Goal: Information Seeking & Learning: Check status

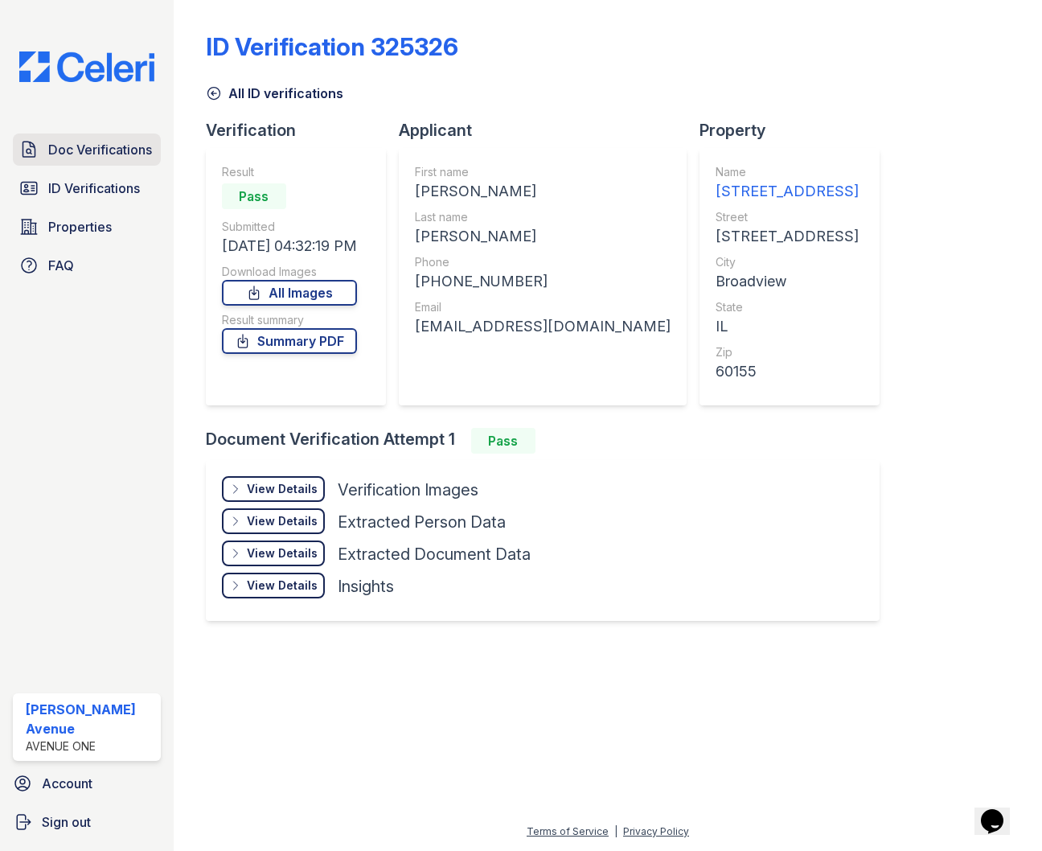
click at [84, 150] on span "Doc Verifications" at bounding box center [100, 149] width 104 height 19
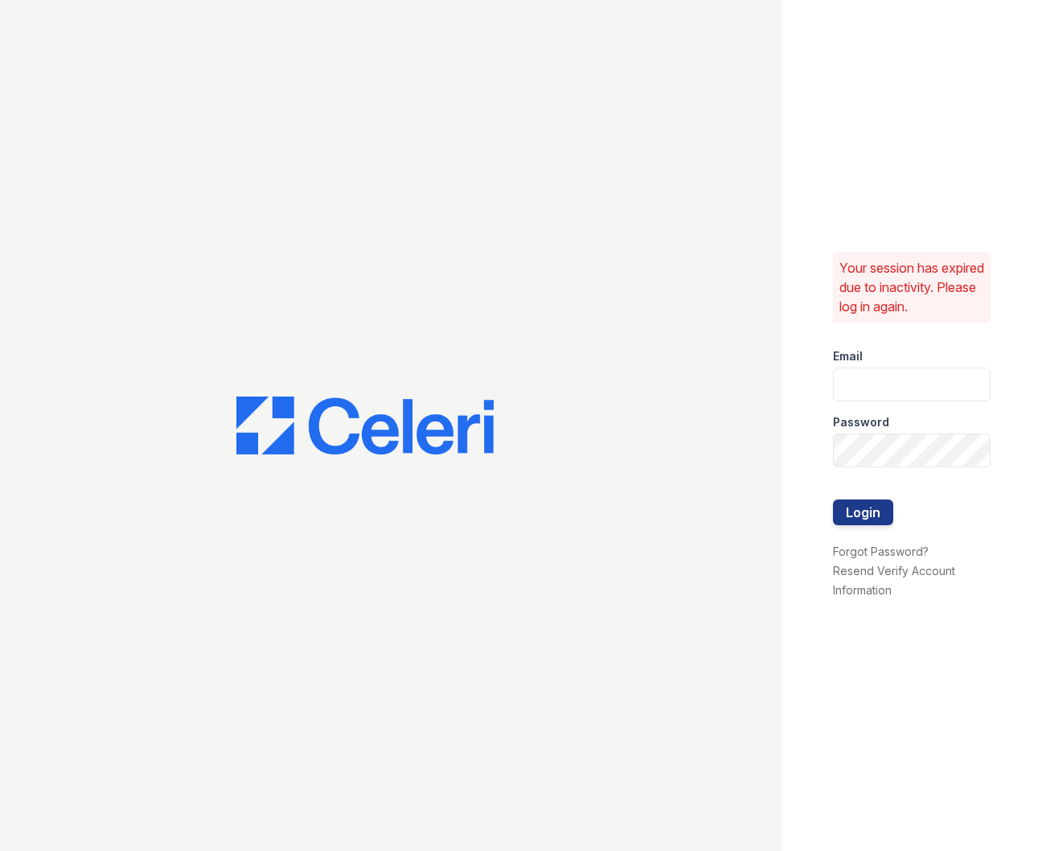
type input "[EMAIL_ADDRESS][DOMAIN_NAME]"
click at [857, 520] on button "Login" at bounding box center [863, 512] width 60 height 26
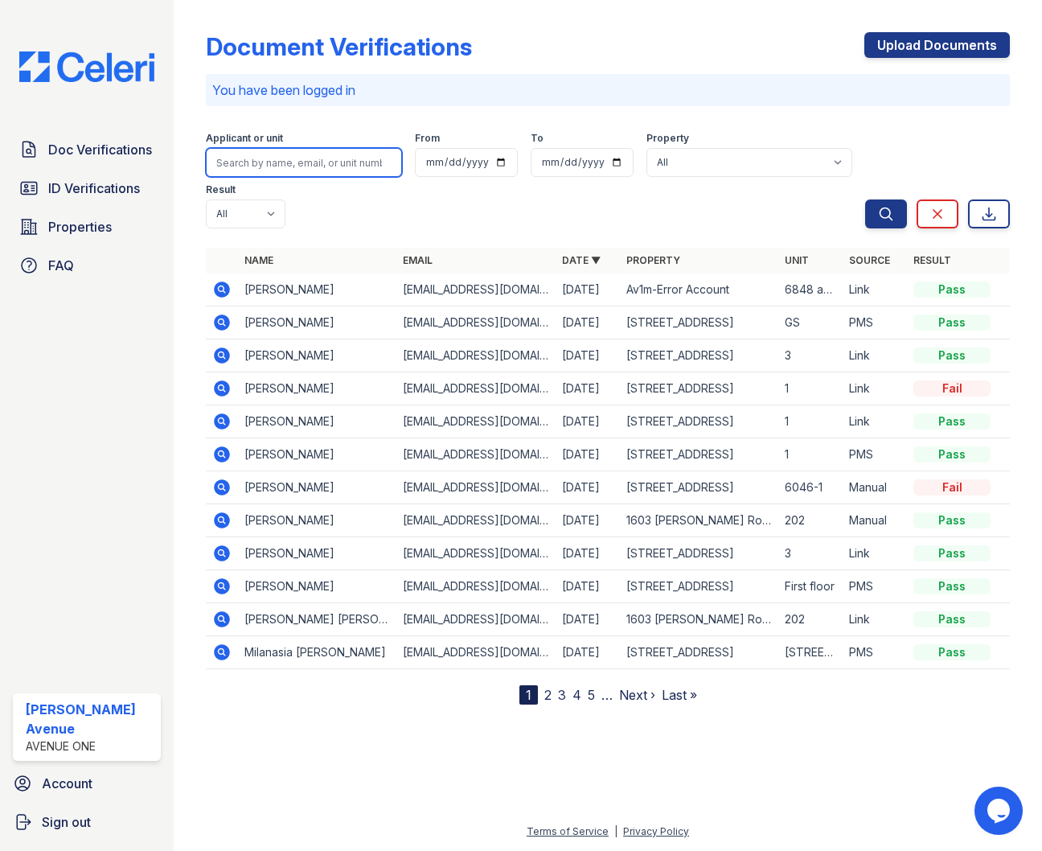
click at [316, 166] on input "search" at bounding box center [304, 162] width 196 height 29
type input "[PERSON_NAME]"
click at [865, 199] on button "Search" at bounding box center [886, 213] width 42 height 29
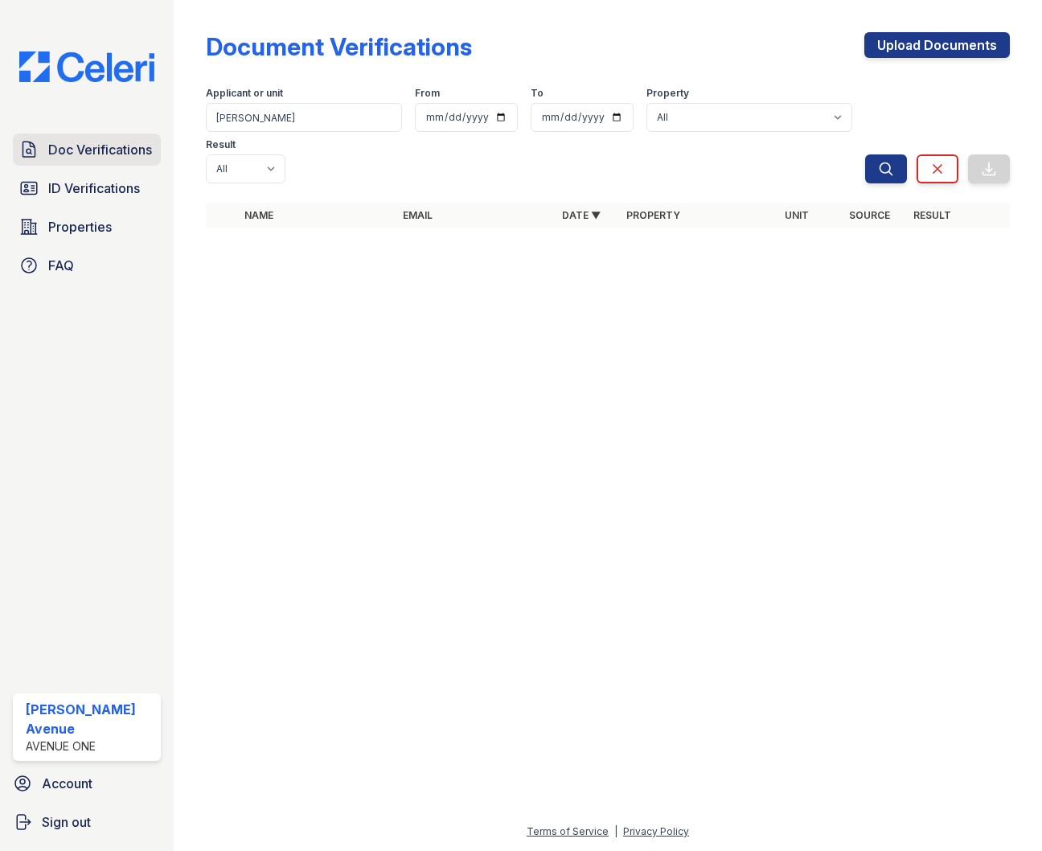
click at [109, 149] on span "Doc Verifications" at bounding box center [100, 149] width 104 height 19
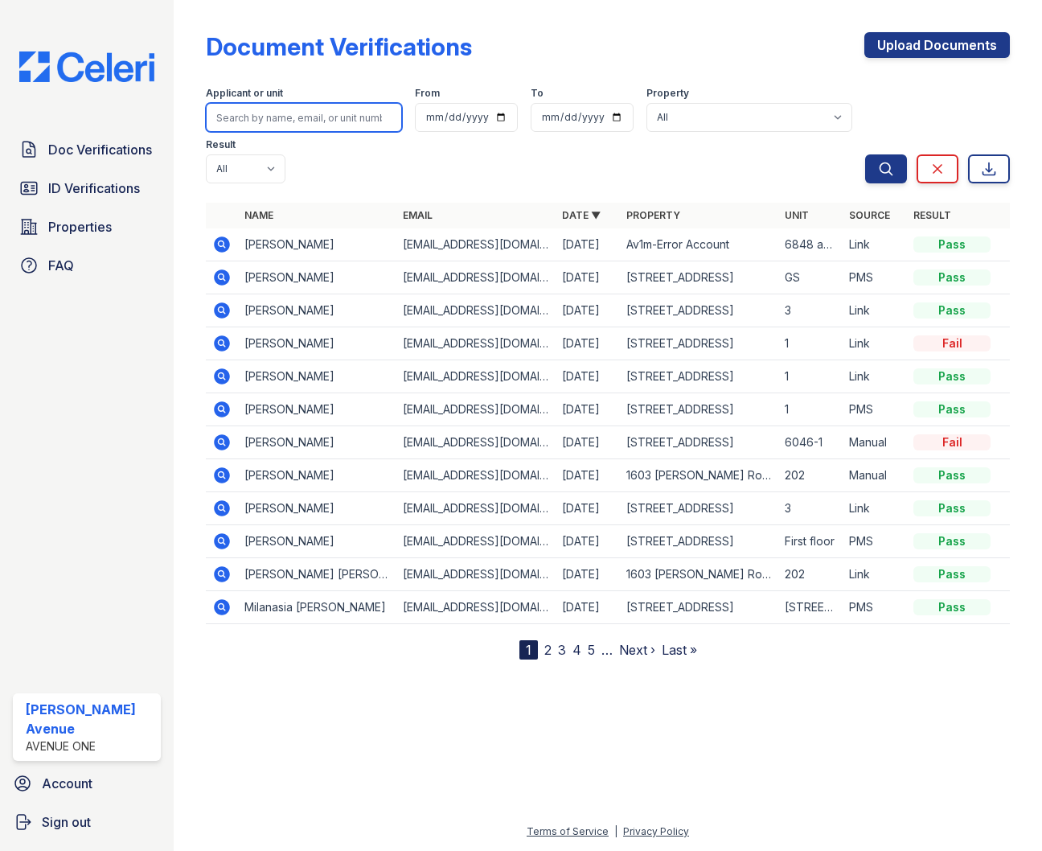
click at [361, 117] on input "search" at bounding box center [304, 117] width 196 height 29
type input "[PERSON_NAME]"
click at [865, 154] on button "Search" at bounding box center [886, 168] width 42 height 29
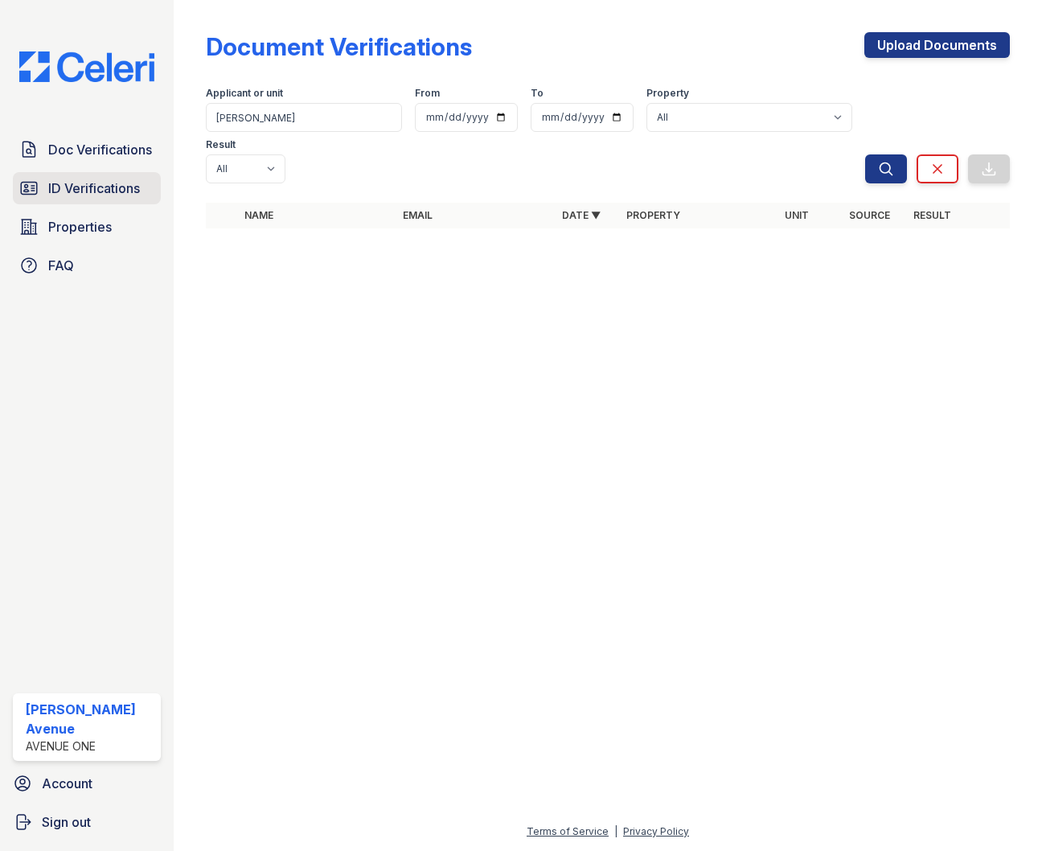
click at [109, 195] on span "ID Verifications" at bounding box center [94, 188] width 92 height 19
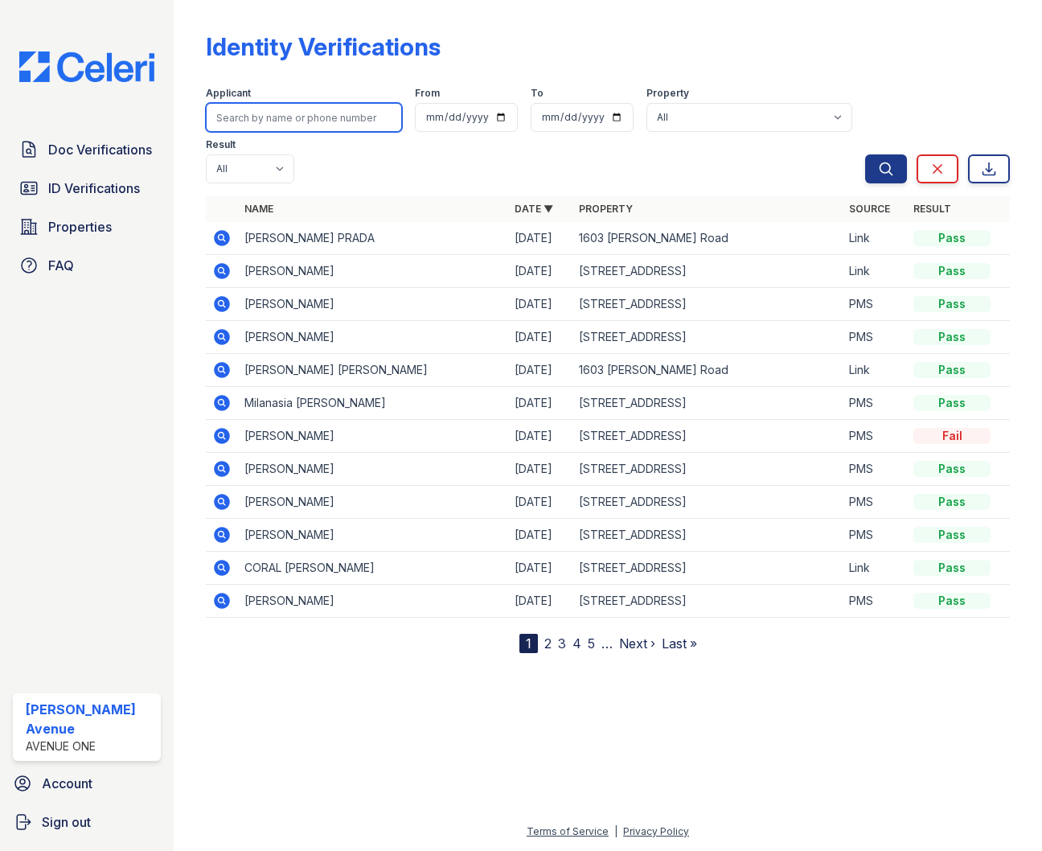
click at [241, 123] on input "search" at bounding box center [304, 117] width 196 height 29
type input "[PERSON_NAME]"
click at [865, 154] on button "Search" at bounding box center [886, 168] width 42 height 29
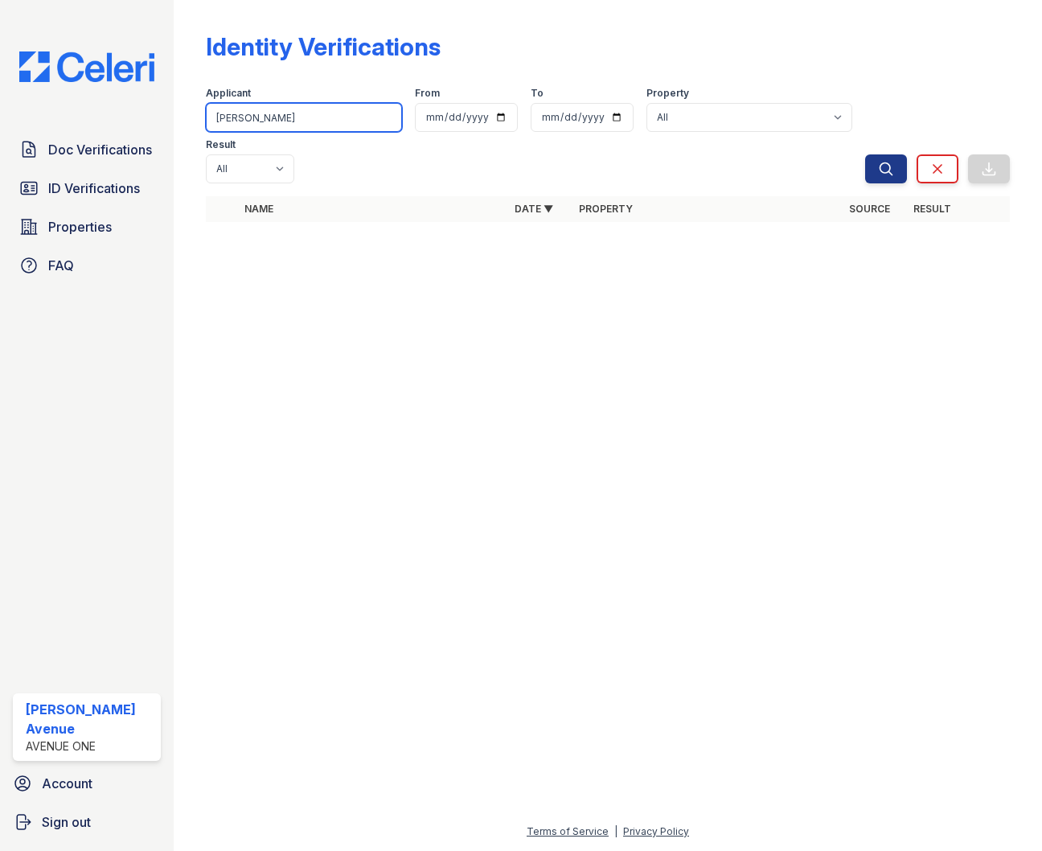
drag, startPoint x: 294, startPoint y: 119, endPoint x: 199, endPoint y: 110, distance: 95.3
click at [199, 110] on div "Identity Verifications Filter Applicant [PERSON_NAME] From To Property All [STR…" at bounding box center [608, 425] width 869 height 851
type input "[PERSON_NAME]"
click at [865, 154] on button "Search" at bounding box center [886, 168] width 42 height 29
click at [123, 151] on span "Doc Verifications" at bounding box center [100, 149] width 104 height 19
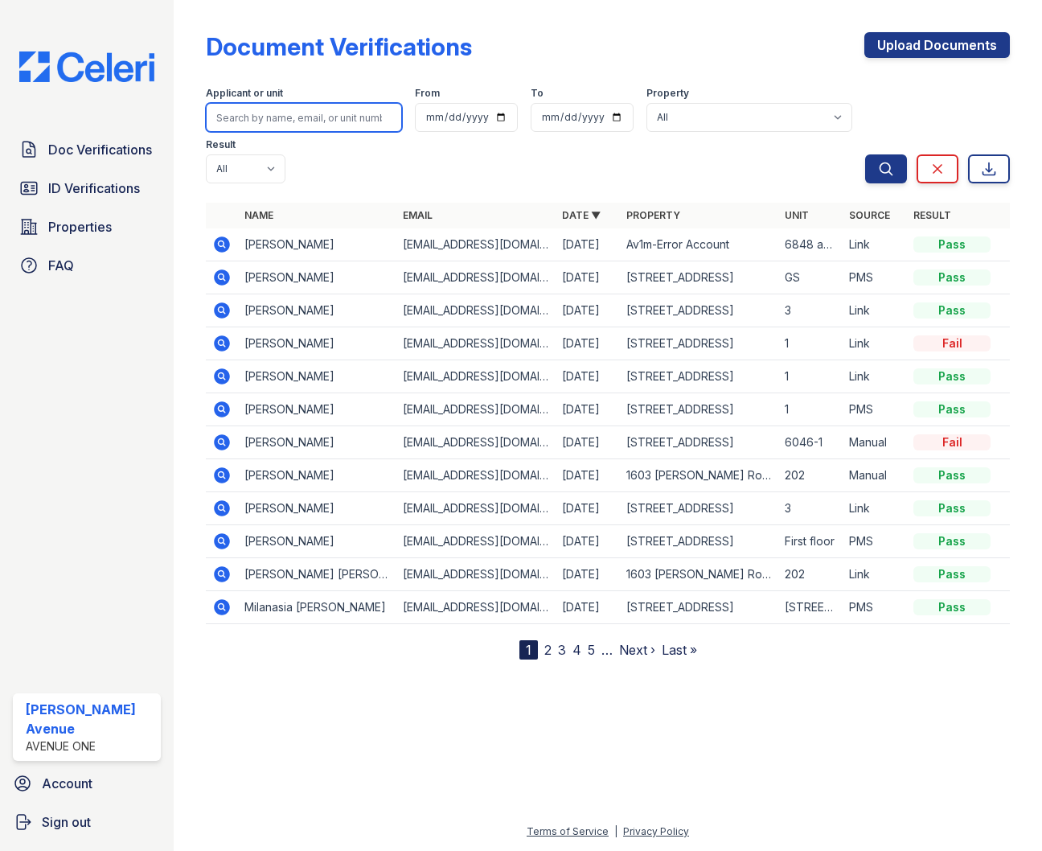
click at [274, 120] on input "search" at bounding box center [304, 117] width 196 height 29
type input "[PERSON_NAME]"
click at [865, 154] on button "Search" at bounding box center [886, 168] width 42 height 29
